Goal: Task Accomplishment & Management: Use online tool/utility

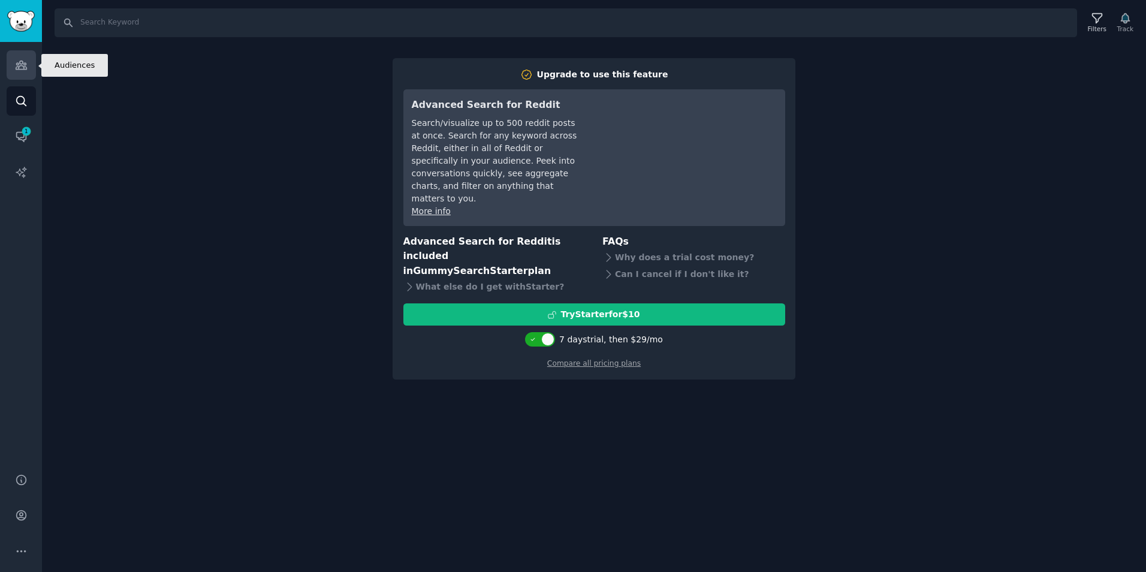
click at [26, 63] on icon "Sidebar" at bounding box center [21, 65] width 11 height 8
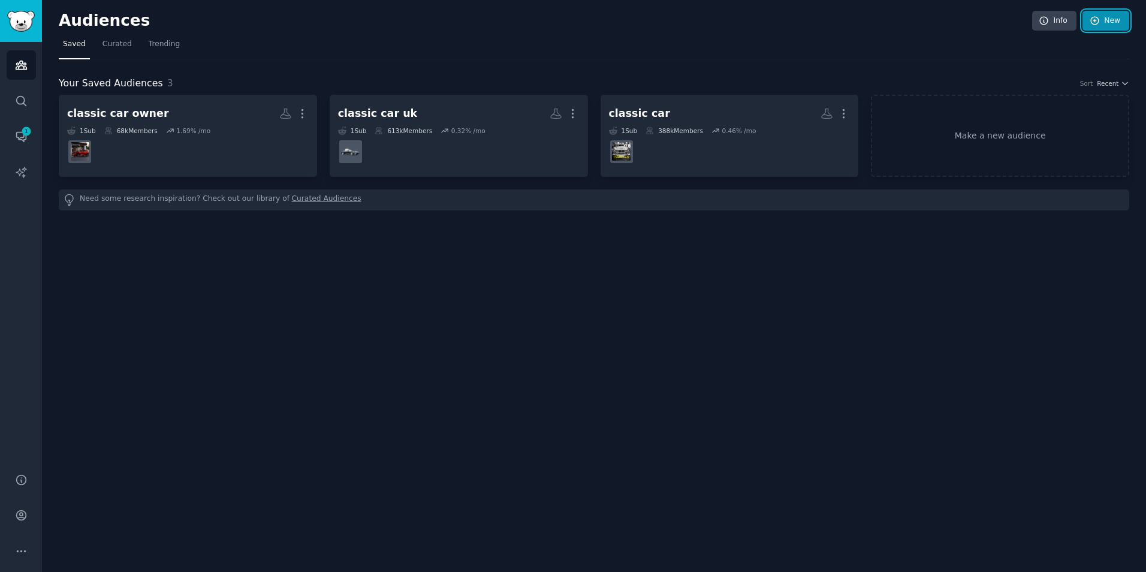
click at [1124, 15] on link "New" at bounding box center [1106, 21] width 47 height 20
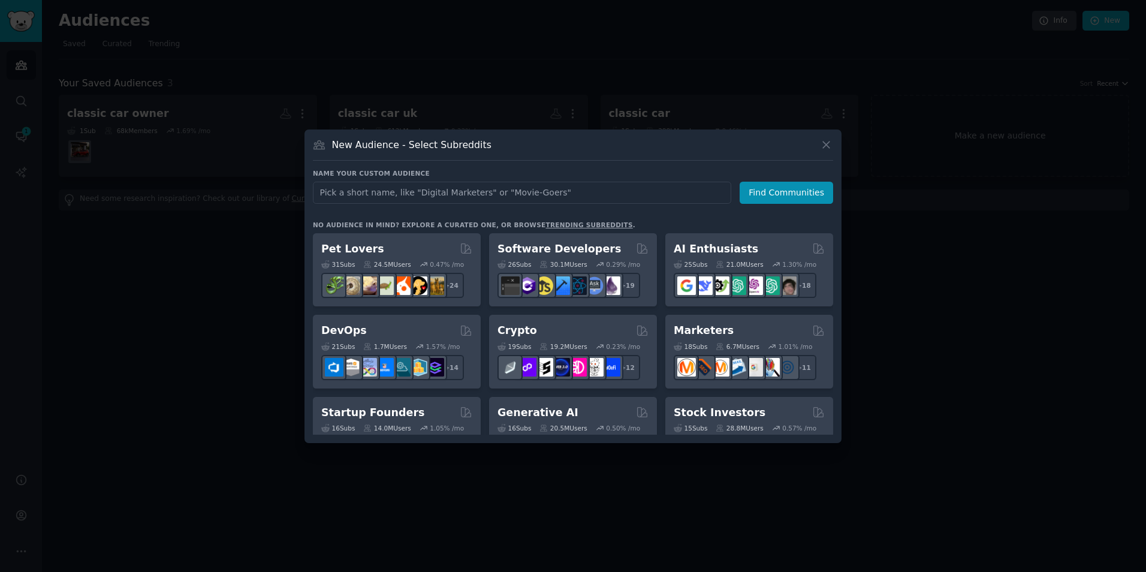
click at [474, 198] on input "text" at bounding box center [522, 193] width 418 height 22
type input "homeinsurance"
click button "Find Communities" at bounding box center [787, 193] width 94 height 22
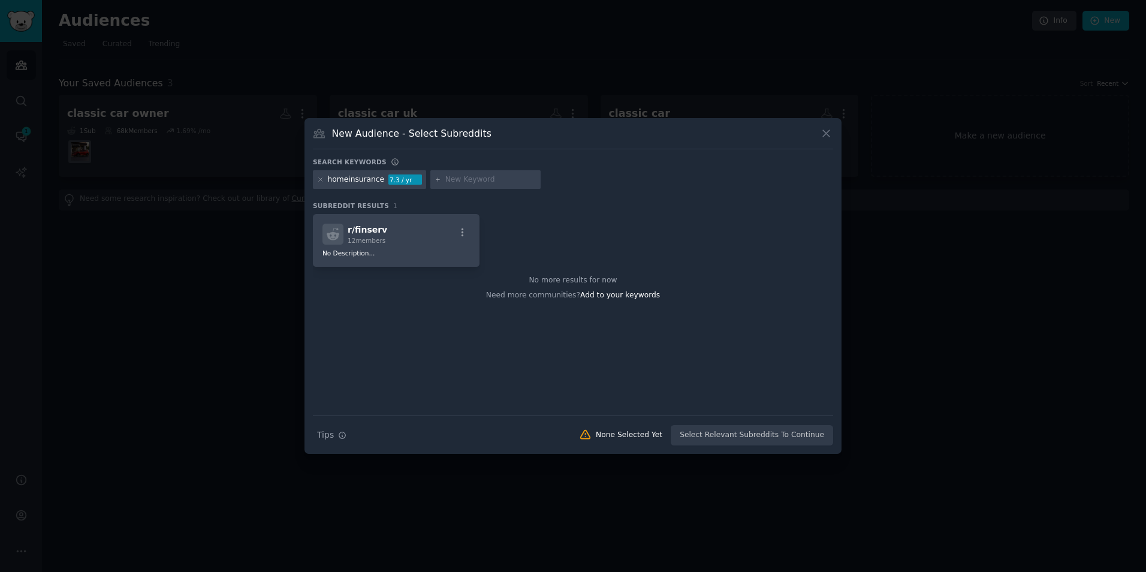
click at [380, 179] on div "homeinsurance 7.3 / yr" at bounding box center [369, 179] width 113 height 19
click at [379, 248] on div "r/ finserv 12 members No Description..." at bounding box center [396, 240] width 167 height 53
click at [825, 128] on icon at bounding box center [826, 133] width 13 height 13
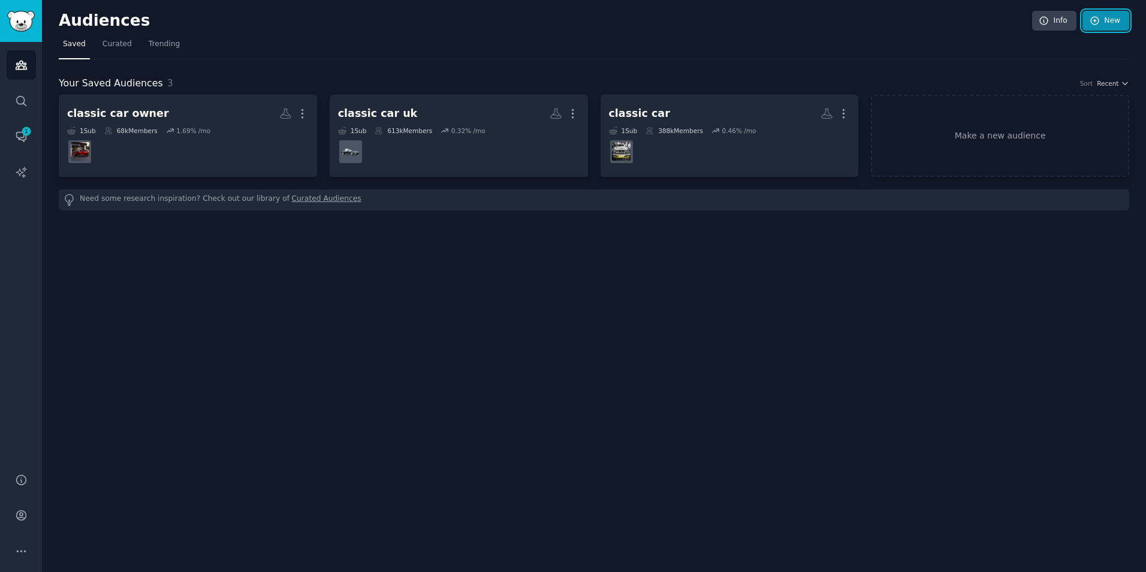
click at [1100, 14] on link "New" at bounding box center [1106, 21] width 47 height 20
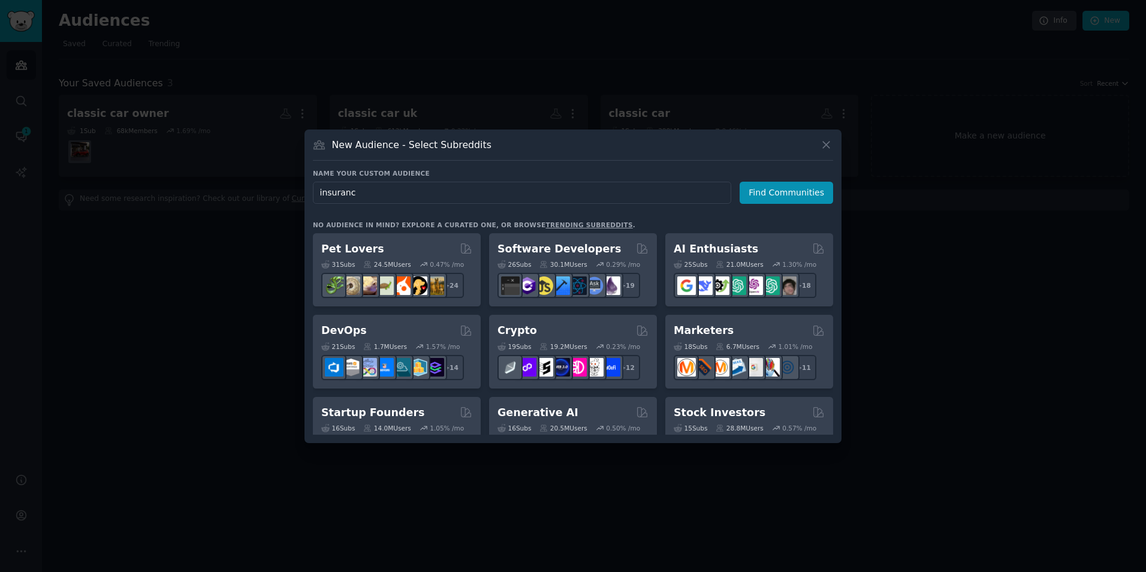
type input "insurance"
click button "Find Communities" at bounding box center [787, 193] width 94 height 22
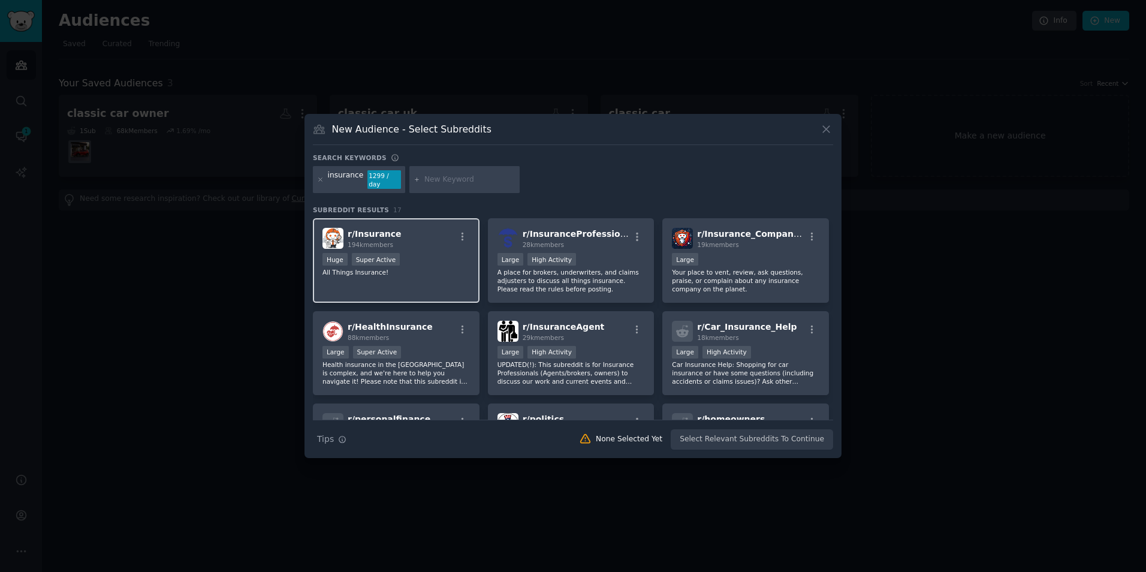
click at [397, 268] on p "All Things Insurance!" at bounding box center [396, 272] width 147 height 8
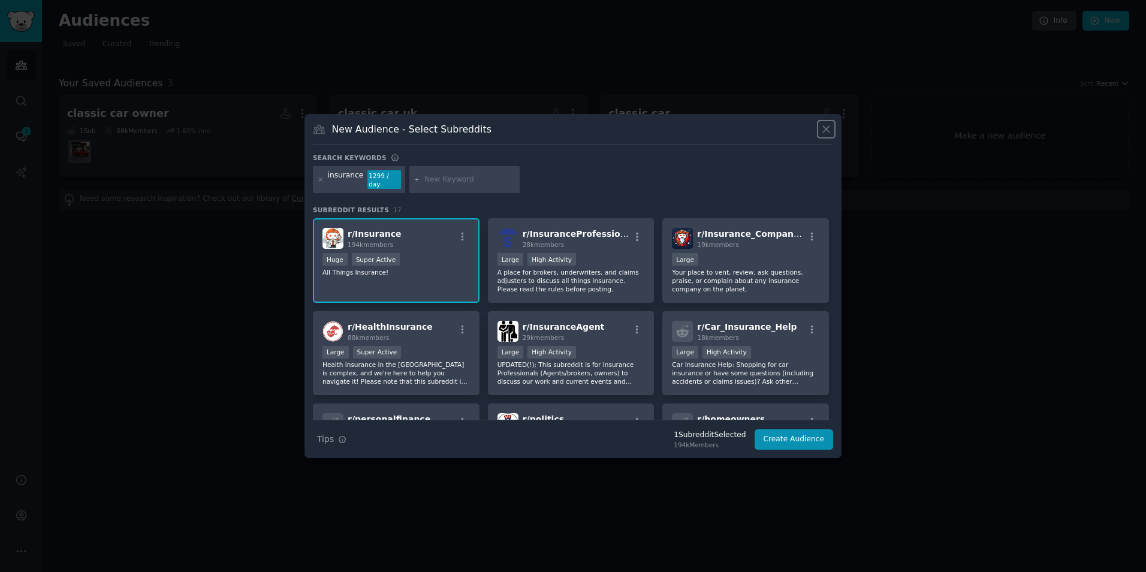
click at [821, 129] on icon at bounding box center [826, 129] width 13 height 13
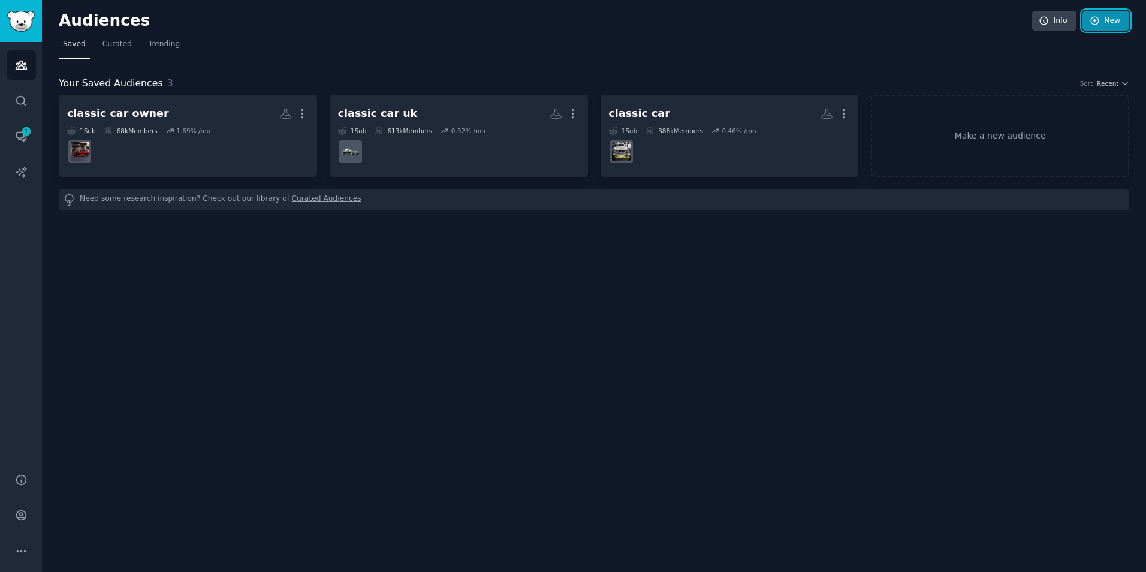
click at [1102, 17] on link "New" at bounding box center [1106, 21] width 47 height 20
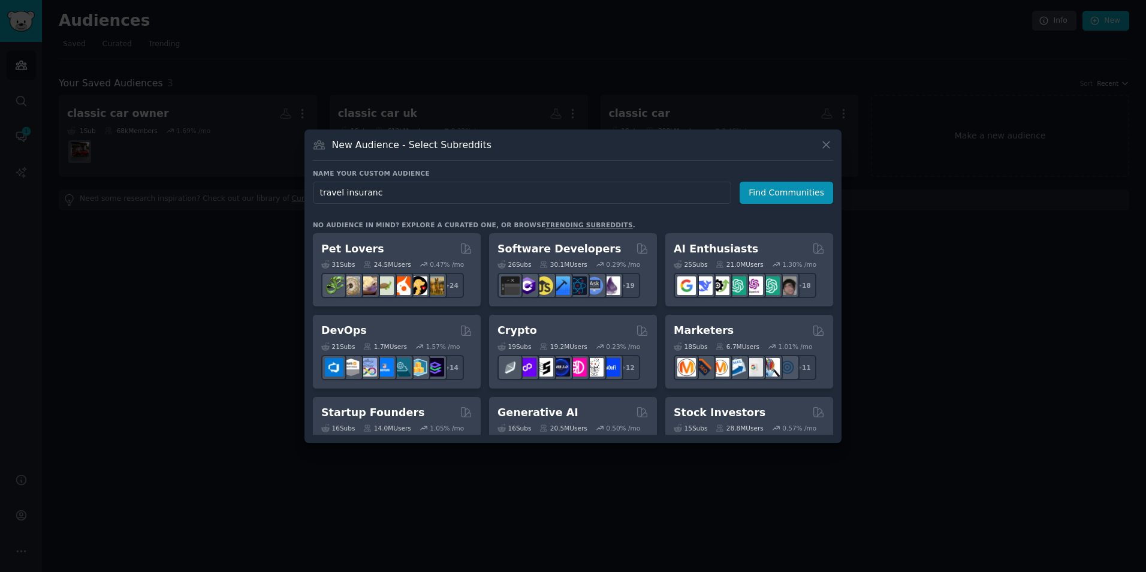
type input "travel insurance"
click button "Find Communities" at bounding box center [787, 193] width 94 height 22
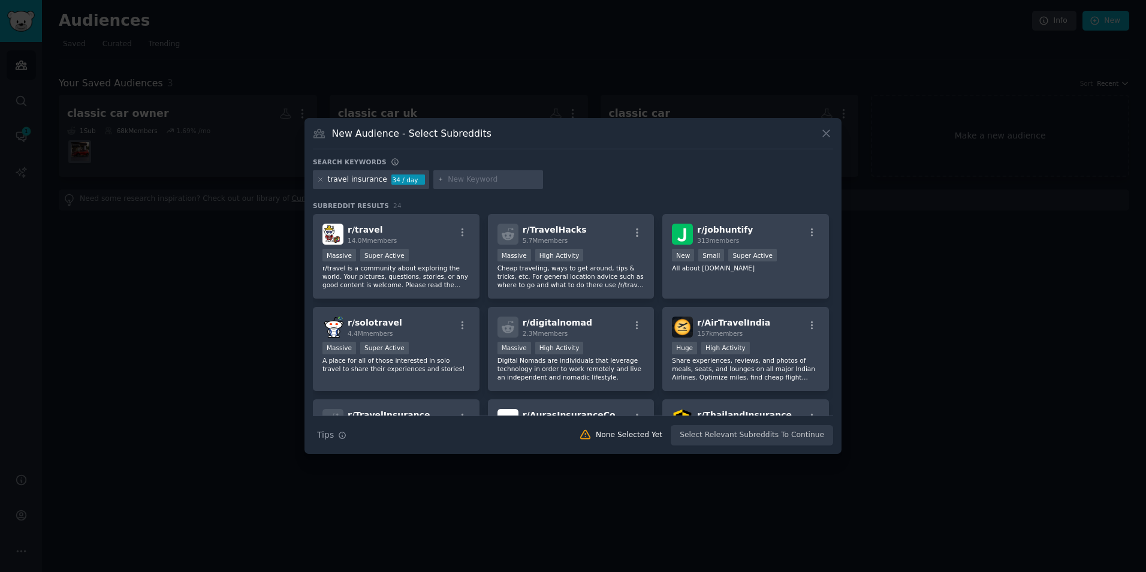
click at [435, 256] on div "Massive Super Active" at bounding box center [396, 256] width 147 height 15
click at [797, 434] on button "Create Audience" at bounding box center [794, 435] width 79 height 20
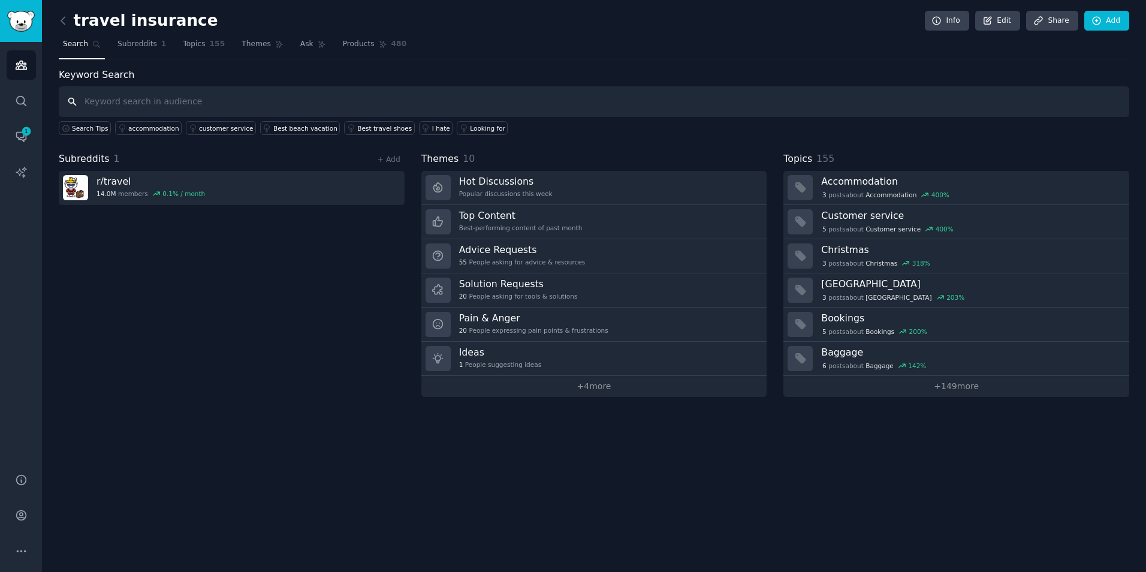
click at [68, 87] on input "text" at bounding box center [594, 101] width 1071 height 31
click at [143, 103] on input "text" at bounding box center [594, 101] width 1071 height 31
type input "insurance"
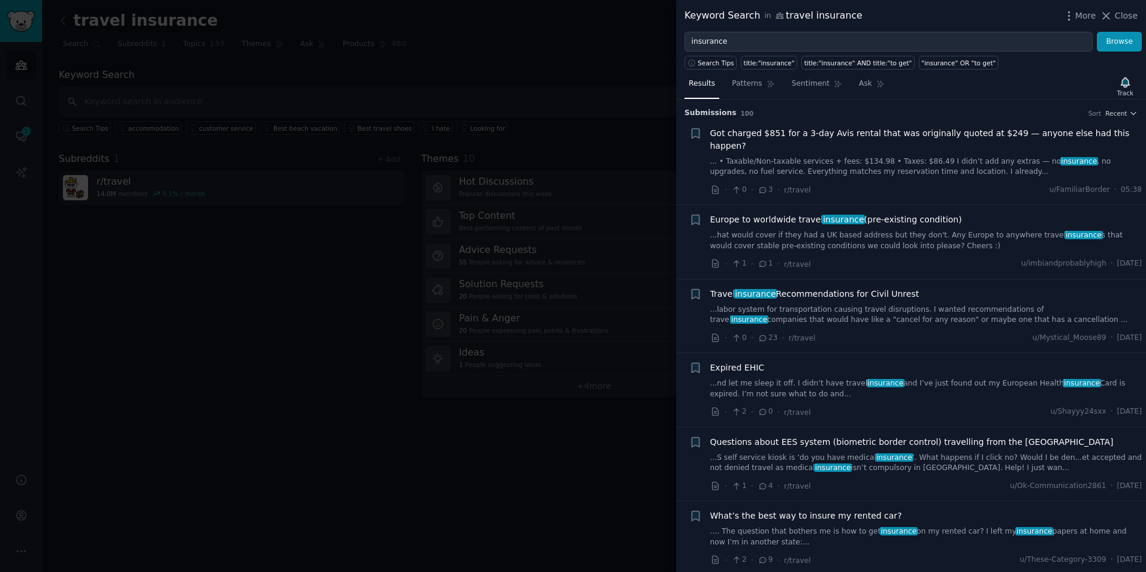
click at [901, 230] on link "...hat would cover if they had a UK based address but they don't. Any Europe to…" at bounding box center [926, 240] width 432 height 21
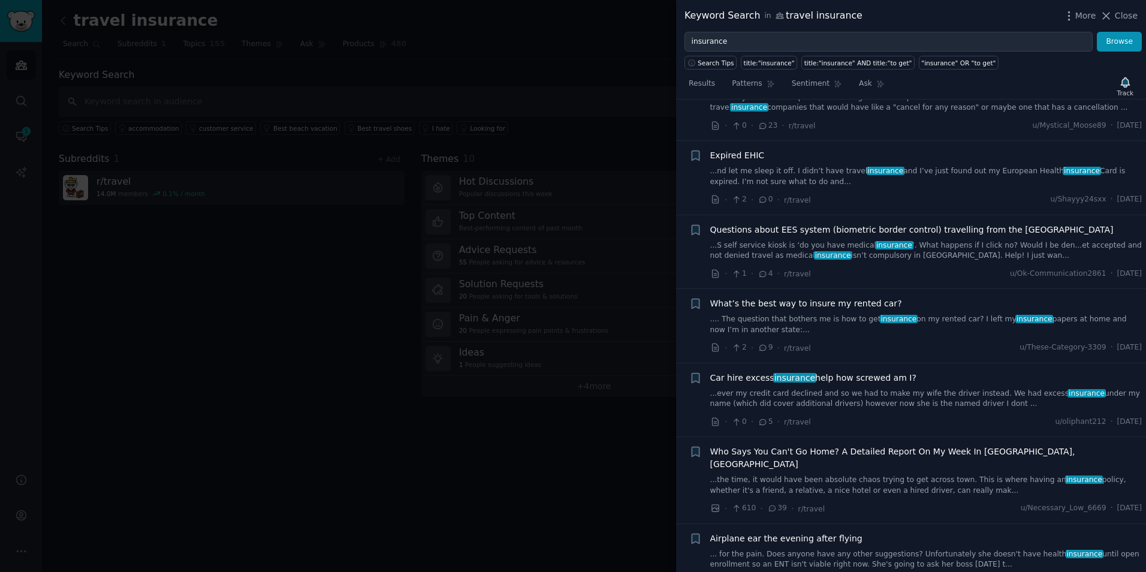
scroll to position [393, 0]
drag, startPoint x: 225, startPoint y: 308, endPoint x: 187, endPoint y: 245, distance: 73.9
click at [224, 304] on div at bounding box center [573, 286] width 1146 height 572
